Goal: Transaction & Acquisition: Purchase product/service

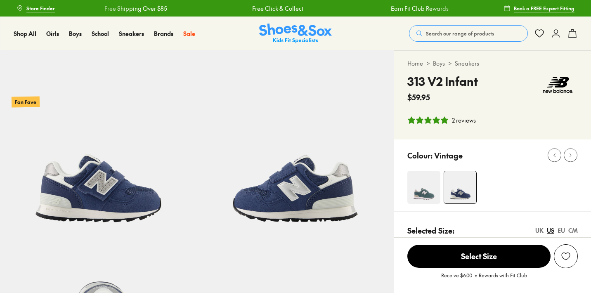
select select "*"
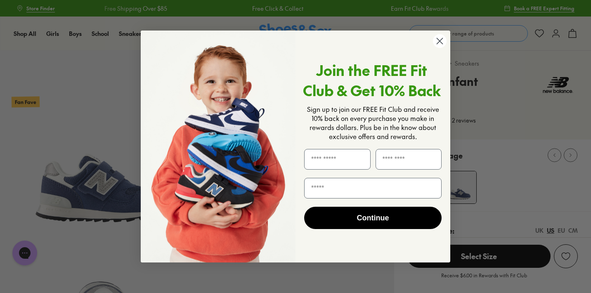
click at [440, 40] on icon "Close dialog" at bounding box center [440, 41] width 6 height 6
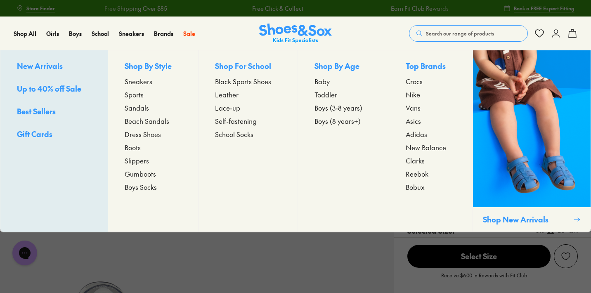
click at [415, 149] on span "New Balance" at bounding box center [426, 147] width 40 height 10
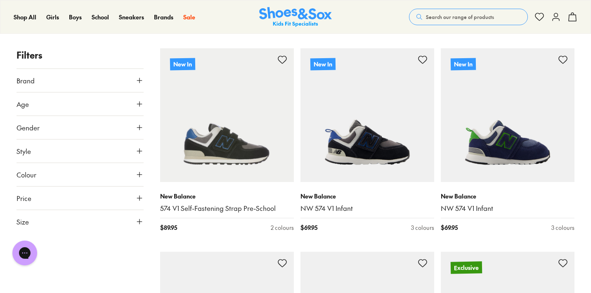
click at [85, 224] on button "Size" at bounding box center [80, 221] width 127 height 23
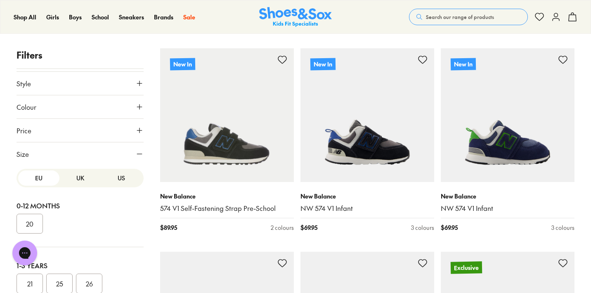
scroll to position [91, 0]
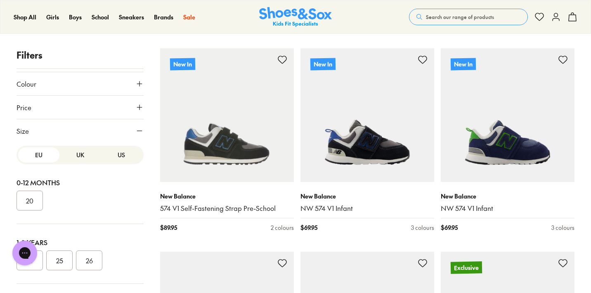
click at [108, 155] on button "US" at bounding box center [121, 154] width 41 height 15
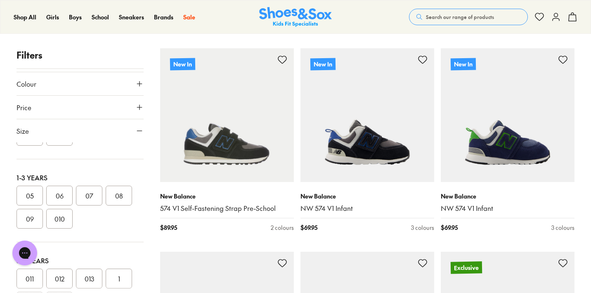
scroll to position [67, 0]
click at [24, 214] on button "09" at bounding box center [30, 217] width 26 height 20
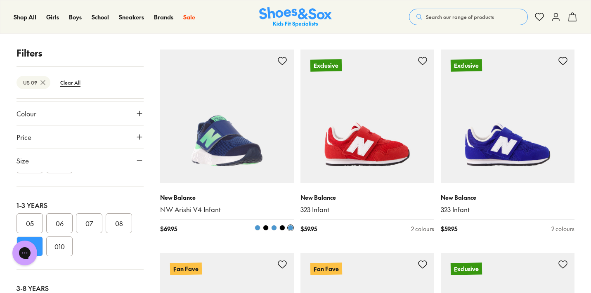
scroll to position [321, 0]
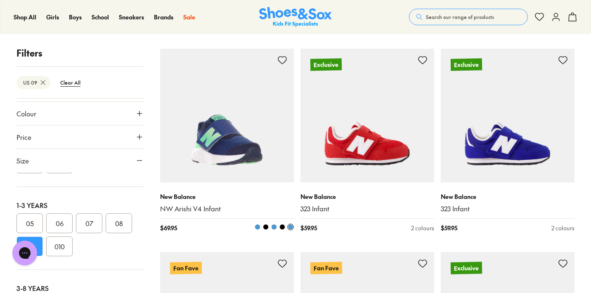
click at [257, 227] on span at bounding box center [258, 227] width 6 height 6
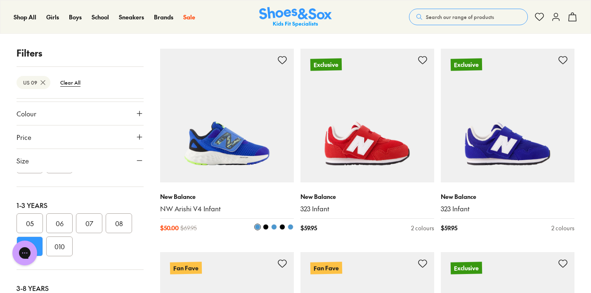
click at [265, 226] on span at bounding box center [266, 227] width 6 height 6
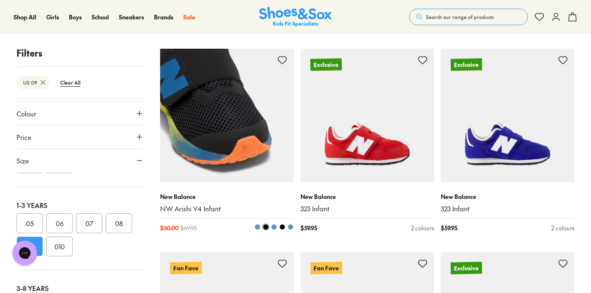
click at [274, 227] on span at bounding box center [274, 227] width 6 height 6
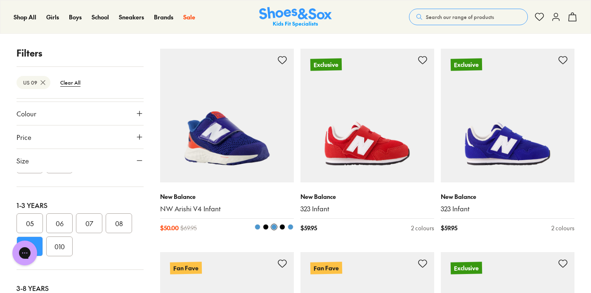
click at [282, 227] on span at bounding box center [282, 227] width 6 height 6
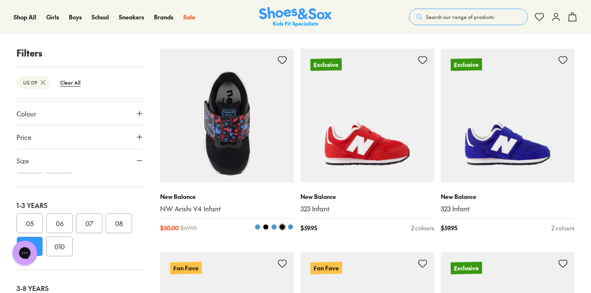
click at [289, 227] on span at bounding box center [291, 227] width 6 height 6
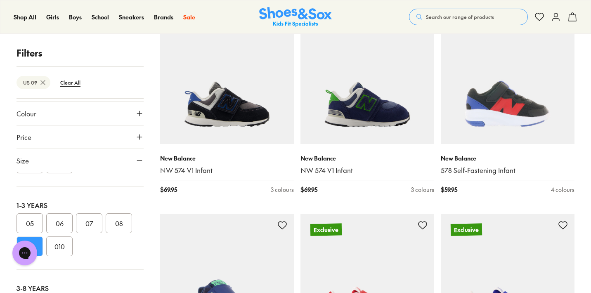
scroll to position [150, 0]
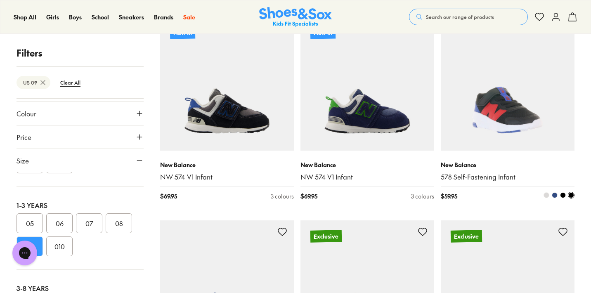
click at [547, 194] on span at bounding box center [546, 195] width 6 height 6
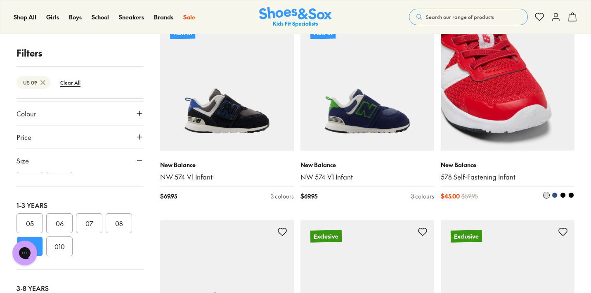
click at [555, 194] on span at bounding box center [555, 195] width 6 height 6
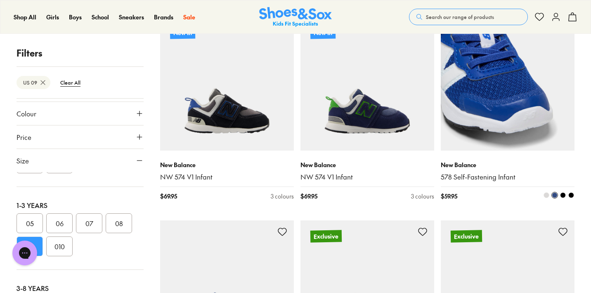
click at [563, 194] on span at bounding box center [563, 195] width 6 height 6
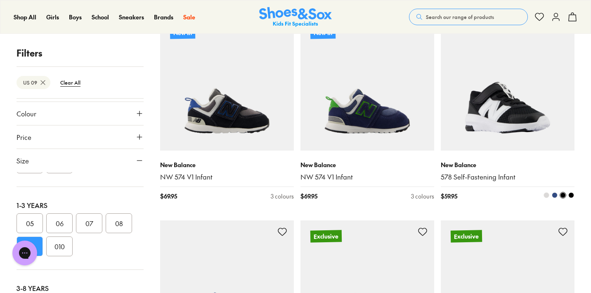
click at [573, 196] on span at bounding box center [571, 195] width 6 height 6
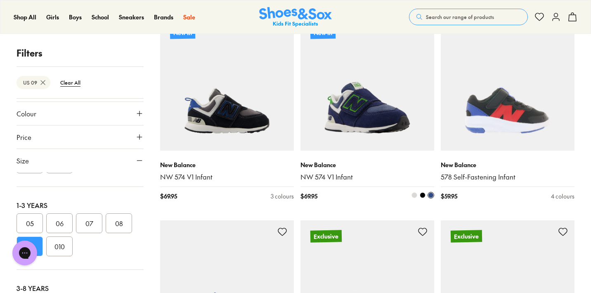
click at [424, 193] on span at bounding box center [423, 195] width 6 height 6
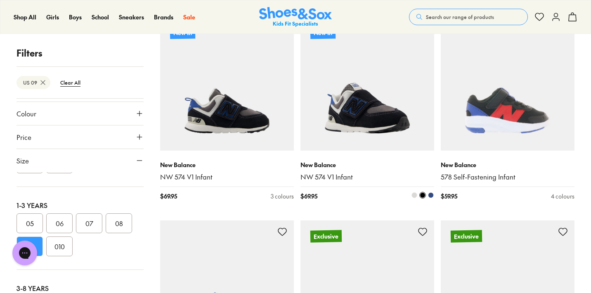
click at [415, 194] on span at bounding box center [414, 195] width 6 height 6
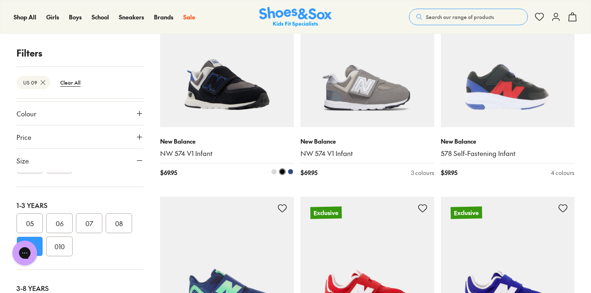
scroll to position [178, 0]
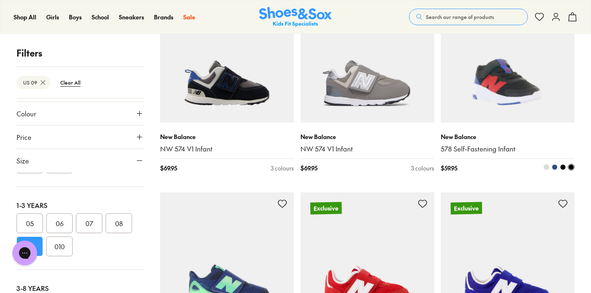
click at [553, 167] on span at bounding box center [555, 167] width 6 height 6
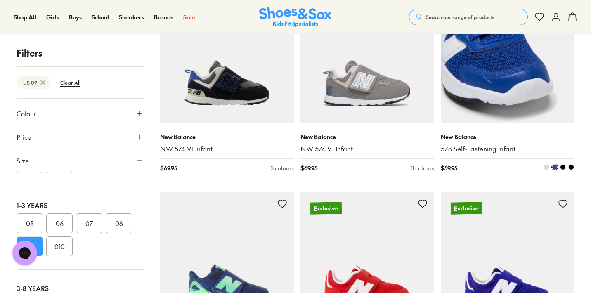
click at [545, 165] on span at bounding box center [546, 167] width 6 height 6
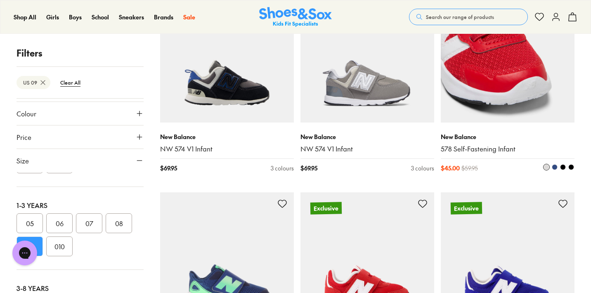
click at [546, 167] on span at bounding box center [546, 167] width 6 height 6
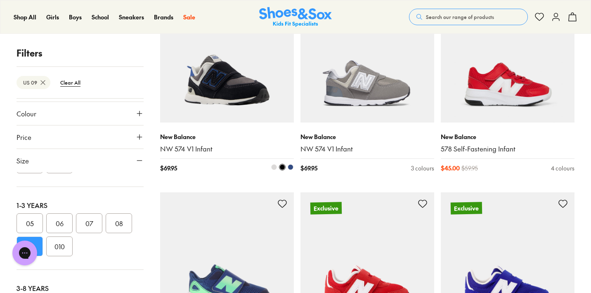
click at [273, 168] on span at bounding box center [274, 167] width 6 height 6
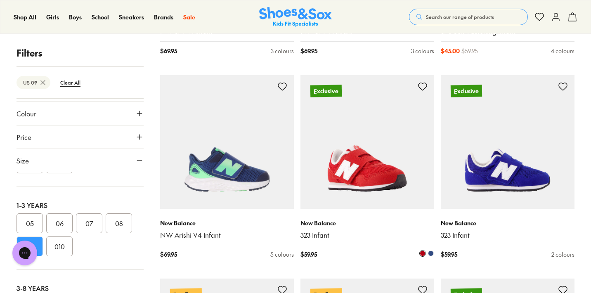
scroll to position [308, 0]
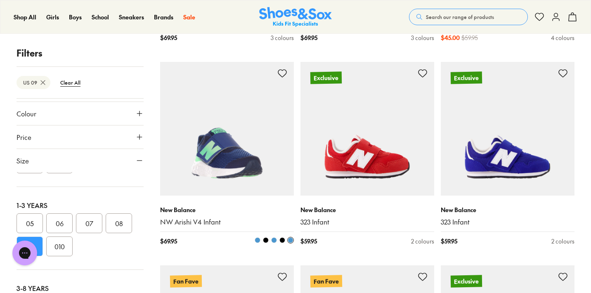
click at [257, 239] on span at bounding box center [258, 240] width 6 height 6
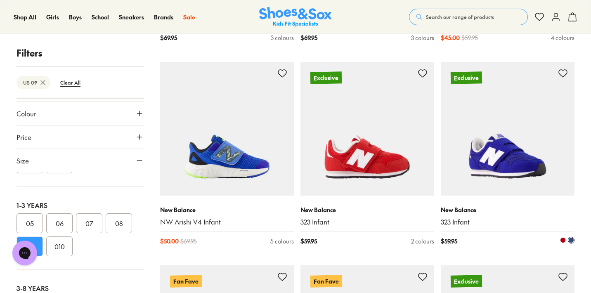
click at [562, 239] on span at bounding box center [563, 240] width 6 height 6
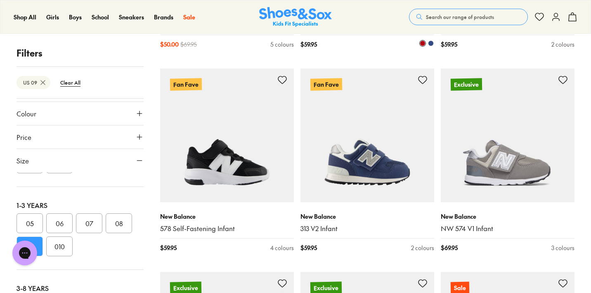
scroll to position [508, 0]
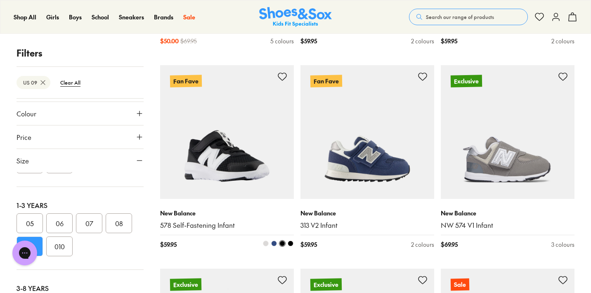
click at [265, 241] on span at bounding box center [266, 244] width 6 height 6
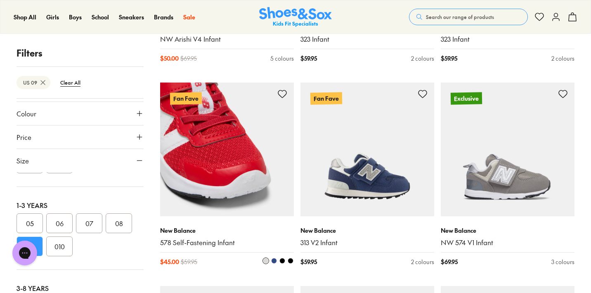
scroll to position [496, 0]
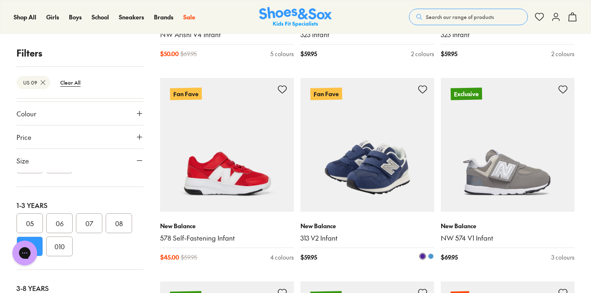
click at [432, 253] on span at bounding box center [431, 256] width 6 height 6
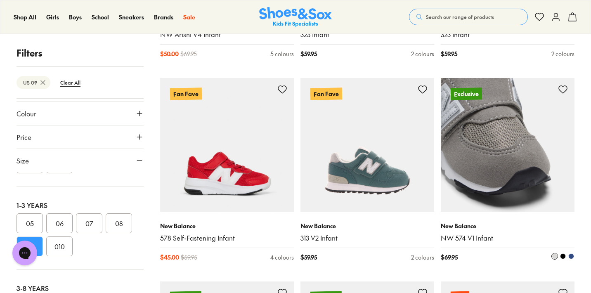
click at [561, 254] on span at bounding box center [563, 256] width 6 height 6
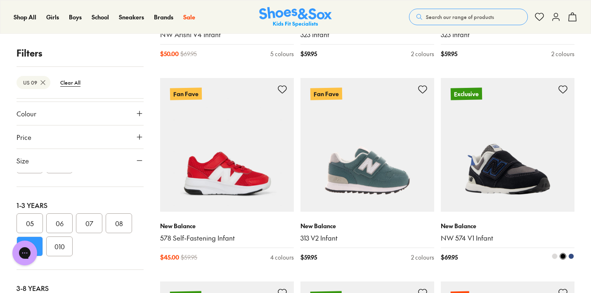
click at [572, 255] on span at bounding box center [571, 256] width 6 height 6
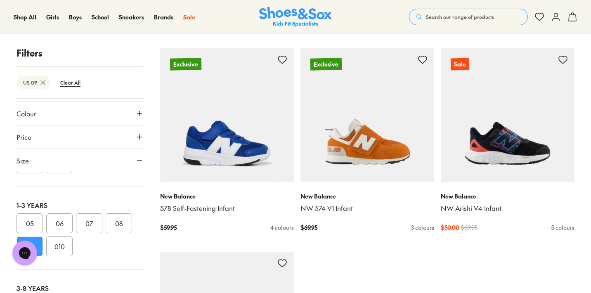
scroll to position [730, 0]
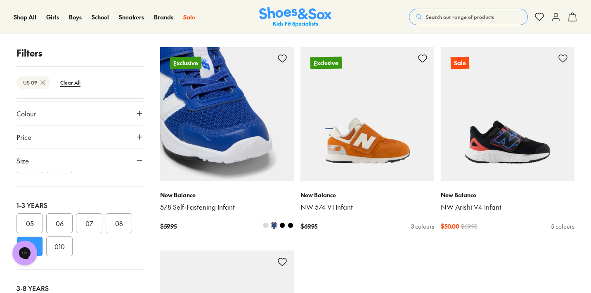
click at [265, 222] on span at bounding box center [266, 225] width 6 height 6
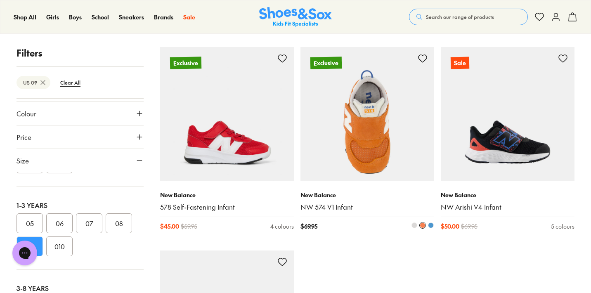
click at [415, 223] on span at bounding box center [414, 225] width 6 height 6
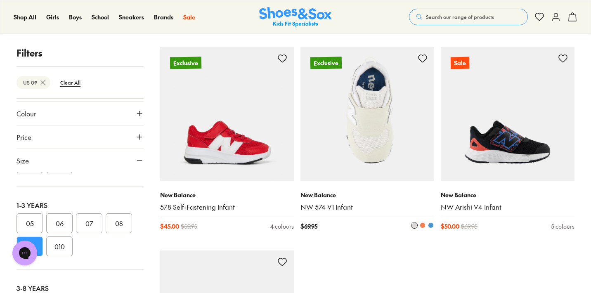
click at [431, 223] on span at bounding box center [431, 225] width 6 height 6
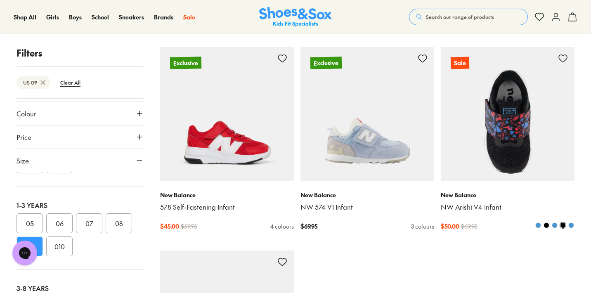
click at [537, 224] on span at bounding box center [538, 225] width 6 height 6
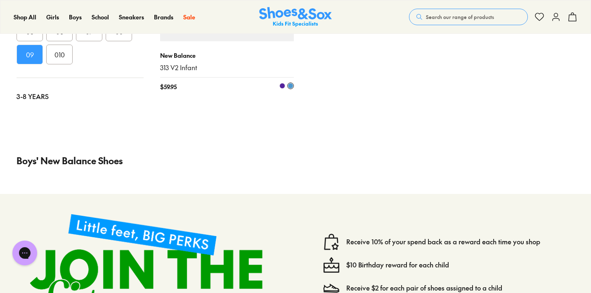
scroll to position [1097, 0]
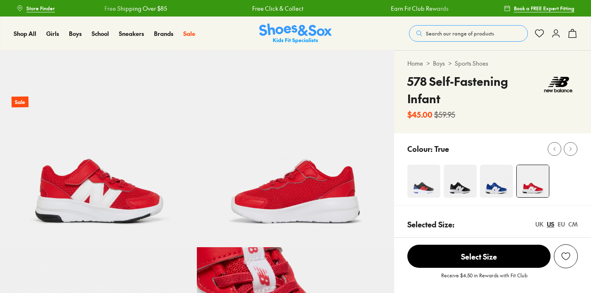
select select "*"
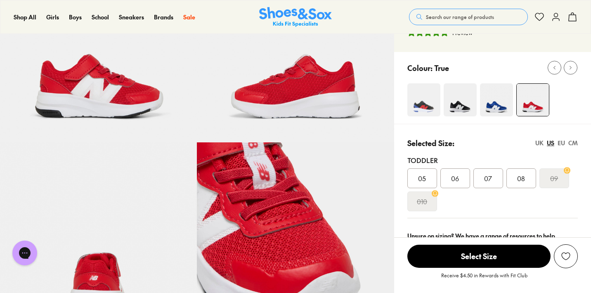
scroll to position [88, 0]
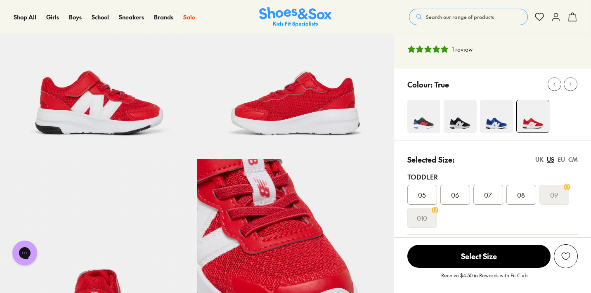
click at [136, 106] on img at bounding box center [98, 60] width 197 height 197
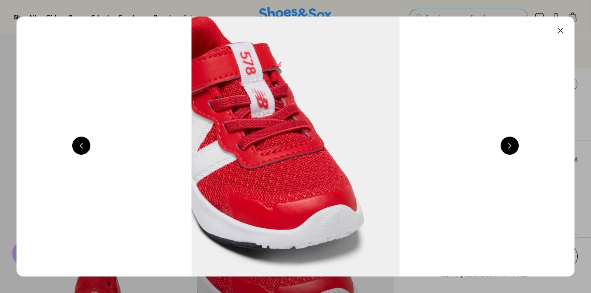
scroll to position [0, 561]
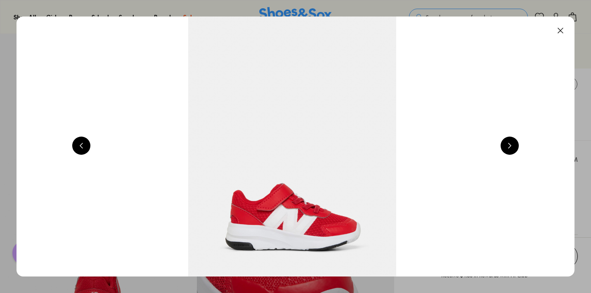
click at [512, 151] on button at bounding box center [510, 146] width 18 height 18
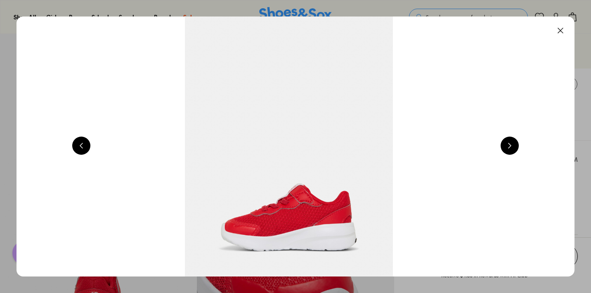
click at [512, 151] on button at bounding box center [510, 146] width 18 height 18
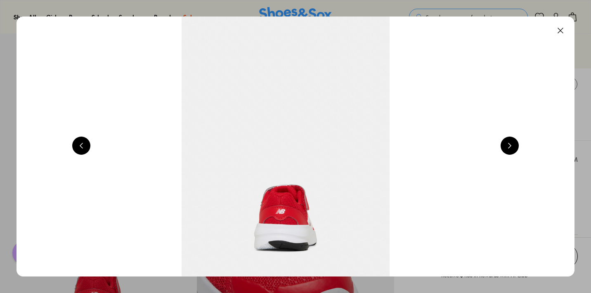
click at [512, 151] on button at bounding box center [510, 146] width 18 height 18
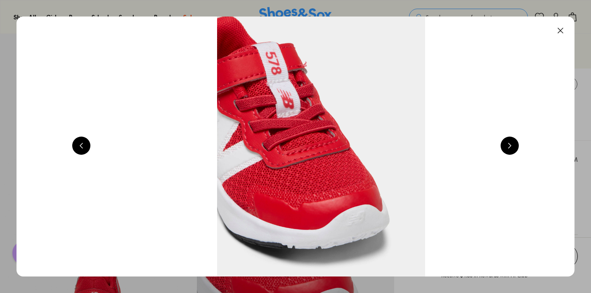
scroll to position [0, 2245]
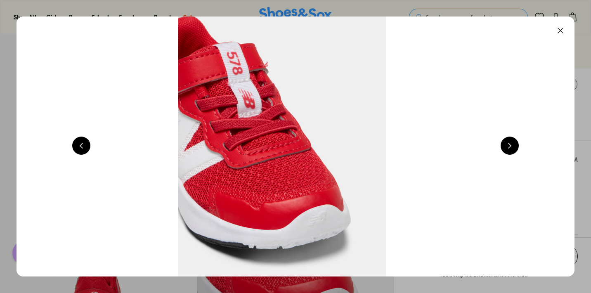
click at [512, 151] on button at bounding box center [510, 146] width 18 height 18
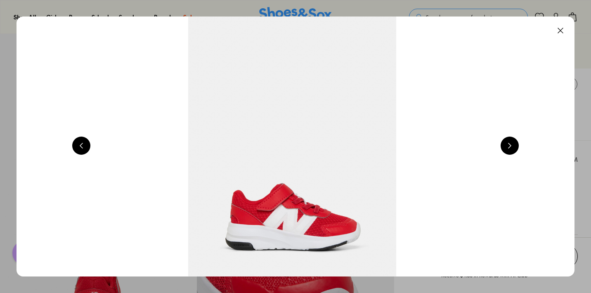
click at [512, 151] on button at bounding box center [510, 146] width 18 height 18
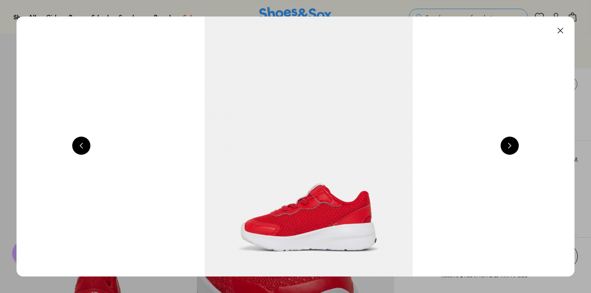
scroll to position [0, 1122]
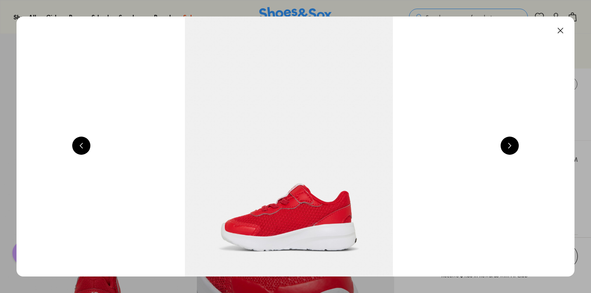
click at [562, 30] on button at bounding box center [560, 30] width 18 height 18
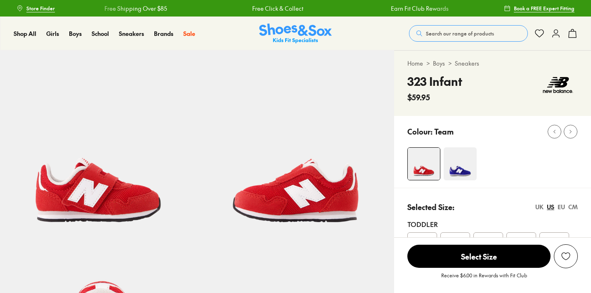
select select "*"
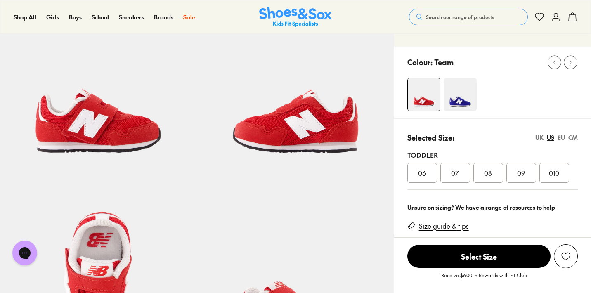
scroll to position [70, 0]
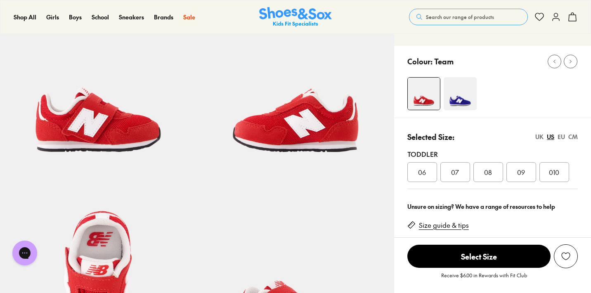
click at [116, 135] on img at bounding box center [98, 78] width 197 height 197
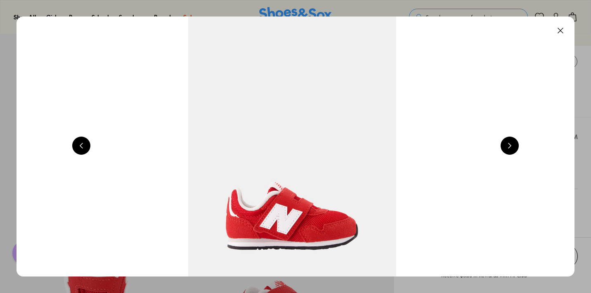
click at [516, 149] on button at bounding box center [510, 146] width 18 height 18
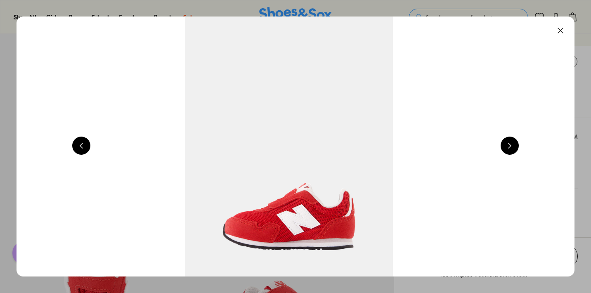
click at [516, 149] on button at bounding box center [510, 146] width 18 height 18
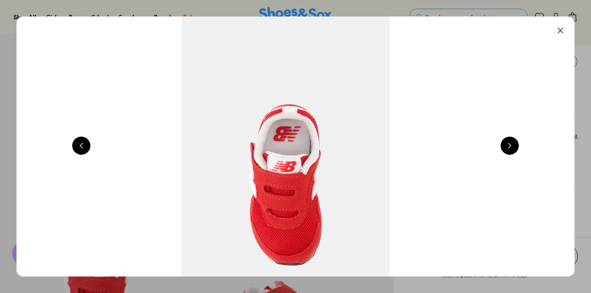
click at [516, 149] on button at bounding box center [510, 146] width 18 height 18
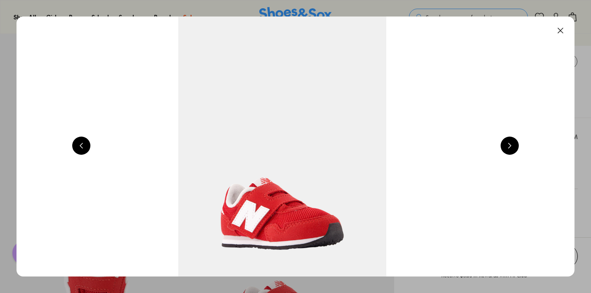
click at [516, 149] on button at bounding box center [510, 146] width 18 height 18
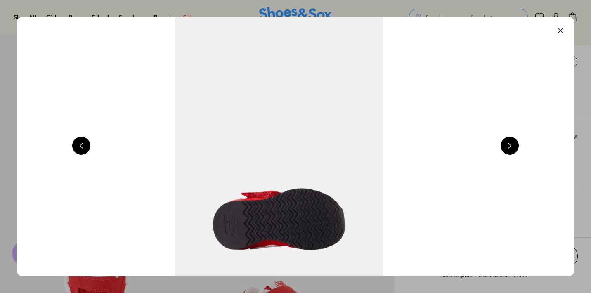
click at [516, 149] on button at bounding box center [510, 146] width 18 height 18
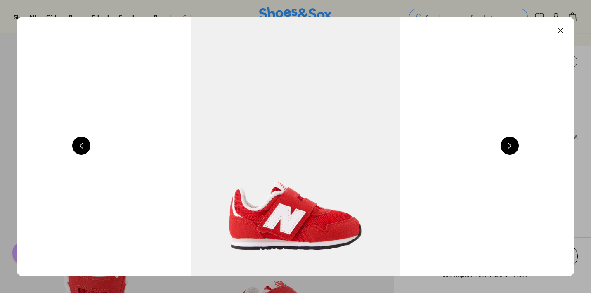
click at [516, 149] on button at bounding box center [510, 146] width 18 height 18
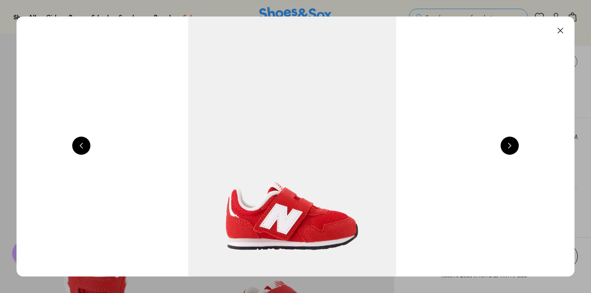
click at [564, 32] on button at bounding box center [560, 30] width 18 height 18
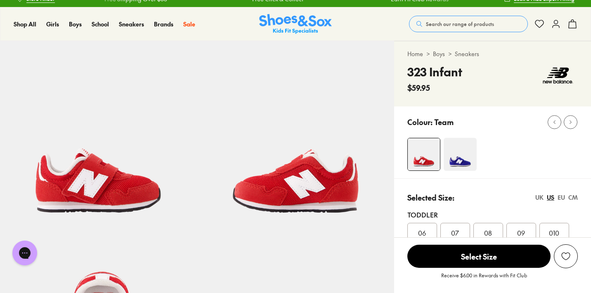
scroll to position [0, 0]
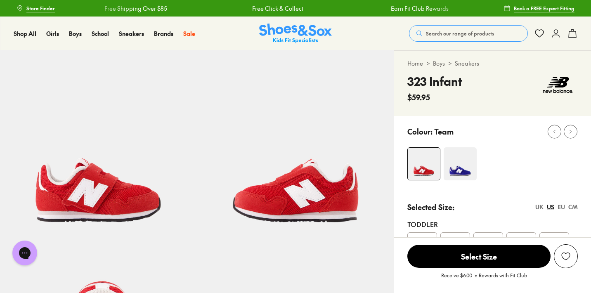
click at [458, 158] on img at bounding box center [460, 163] width 33 height 33
